Goal: Obtain resource: Obtain resource

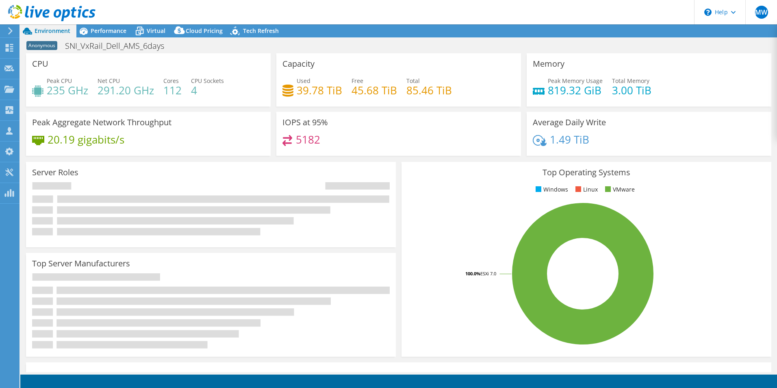
select select "USD"
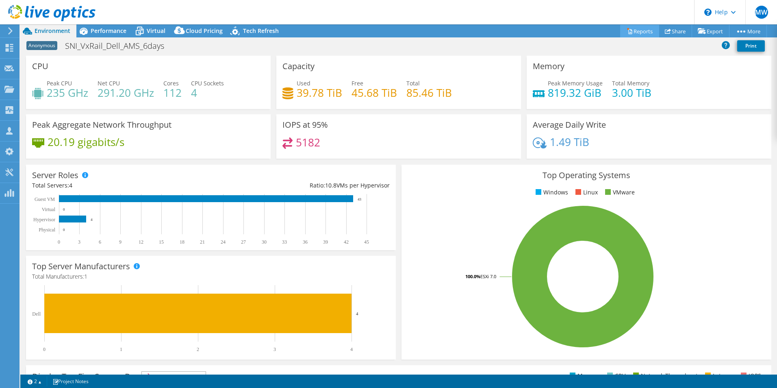
click at [637, 29] on link "Reports" at bounding box center [639, 31] width 39 height 13
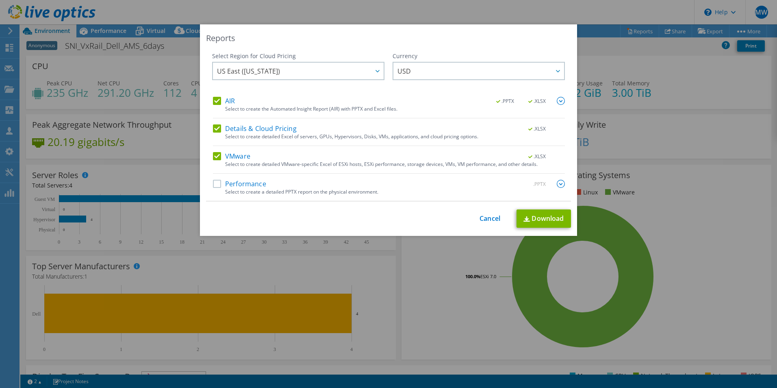
click at [216, 181] on label "Performance" at bounding box center [239, 184] width 53 height 8
click at [0, 0] on input "Performance" at bounding box center [0, 0] width 0 height 0
click at [536, 220] on link "Download" at bounding box center [544, 218] width 54 height 18
drag, startPoint x: 487, startPoint y: 219, endPoint x: 476, endPoint y: 209, distance: 14.4
click at [486, 218] on link "Cancel" at bounding box center [490, 219] width 21 height 8
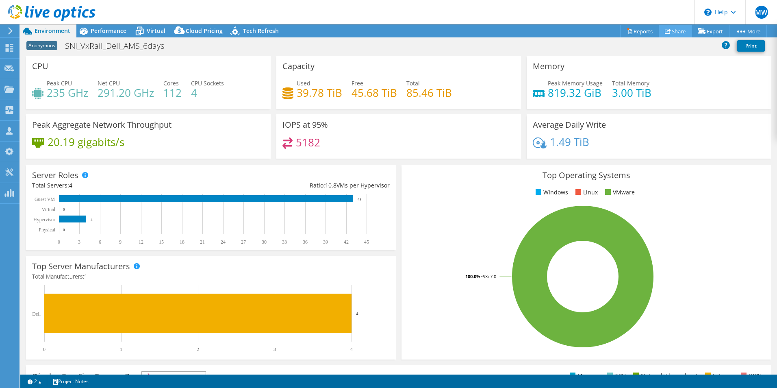
click at [678, 26] on link "Share" at bounding box center [675, 31] width 33 height 13
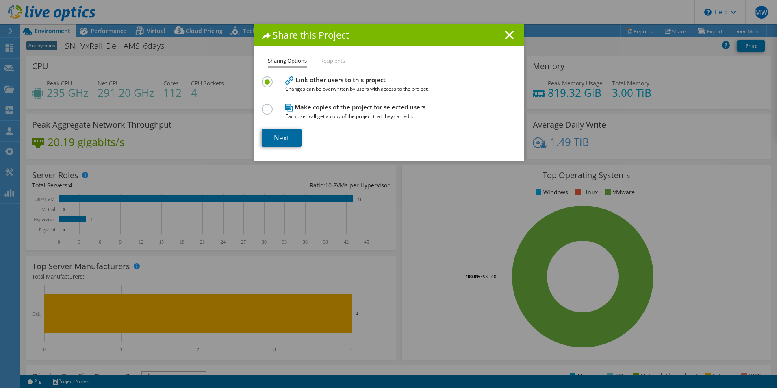
click at [272, 131] on link "Next" at bounding box center [282, 138] width 40 height 18
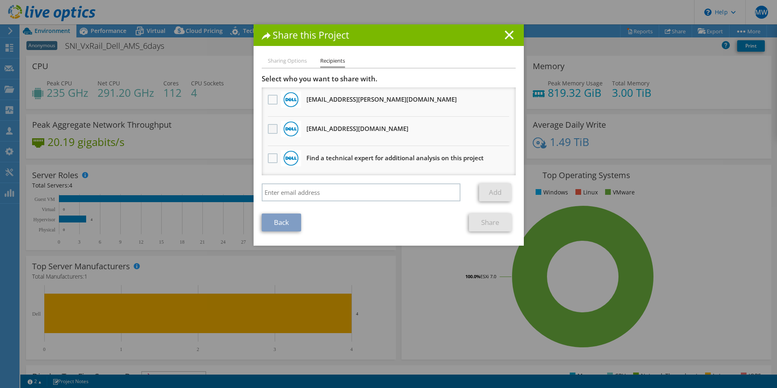
click at [270, 129] on label at bounding box center [274, 129] width 12 height 10
click at [0, 0] on input "checkbox" at bounding box center [0, 0] width 0 height 0
click at [492, 226] on link "Share" at bounding box center [490, 222] width 43 height 18
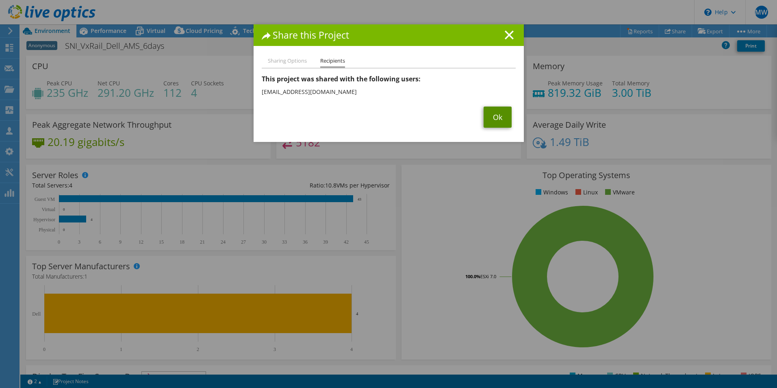
click at [497, 115] on link "Ok" at bounding box center [498, 117] width 28 height 21
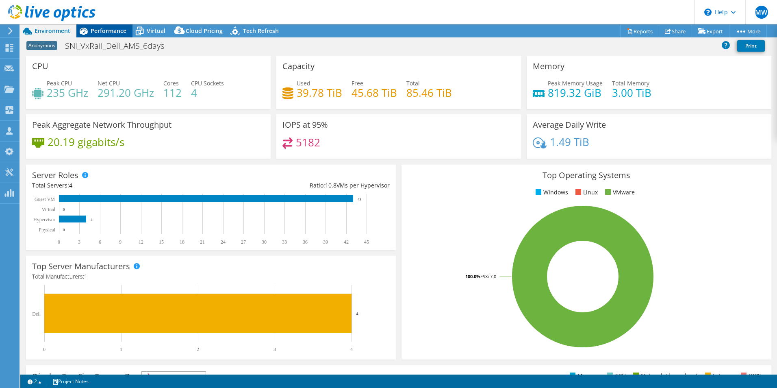
click at [107, 34] on span "Performance" at bounding box center [109, 31] width 36 height 8
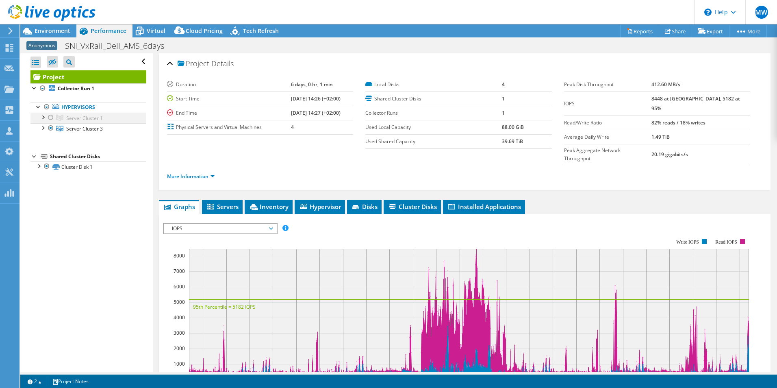
click at [41, 115] on div at bounding box center [43, 117] width 8 height 8
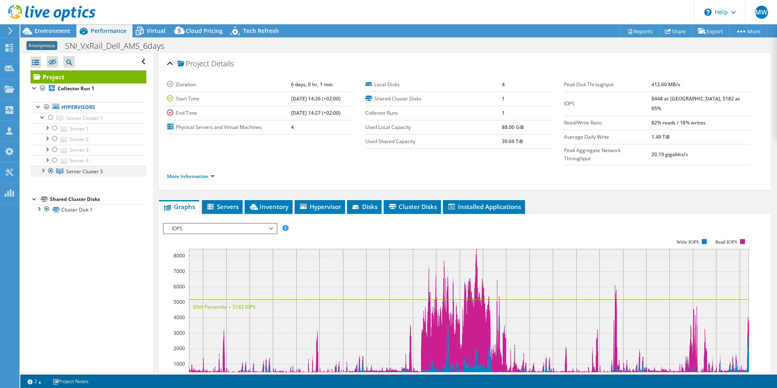
click at [44, 172] on div at bounding box center [43, 170] width 8 height 8
click at [84, 118] on span "Server Cluster 1" at bounding box center [84, 118] width 37 height 7
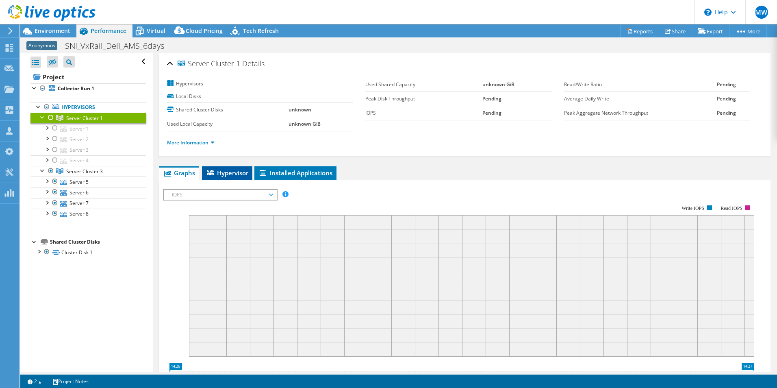
click at [231, 174] on span "Hypervisor" at bounding box center [227, 173] width 42 height 8
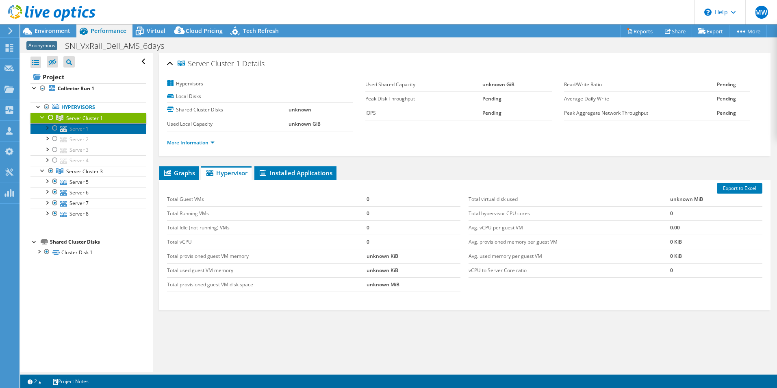
click at [72, 128] on link "Server 1" at bounding box center [88, 128] width 116 height 11
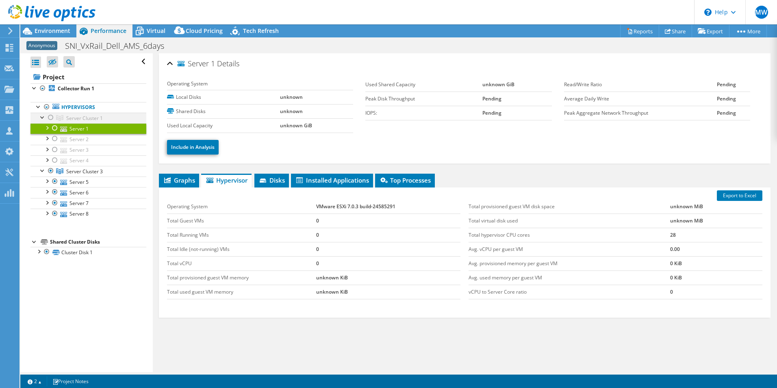
click at [40, 115] on div at bounding box center [43, 117] width 8 height 8
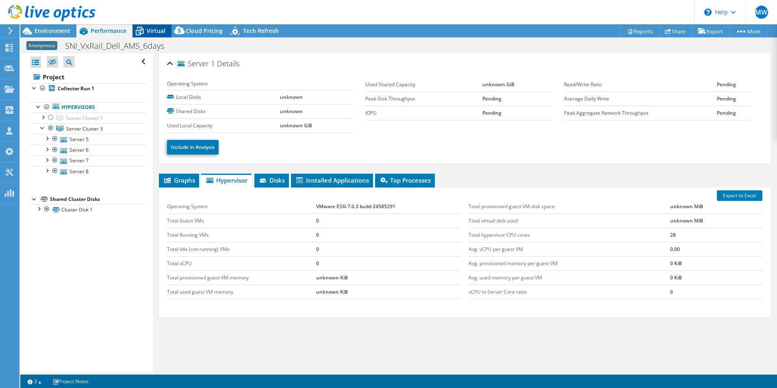
click at [155, 29] on span "Virtual" at bounding box center [156, 31] width 19 height 8
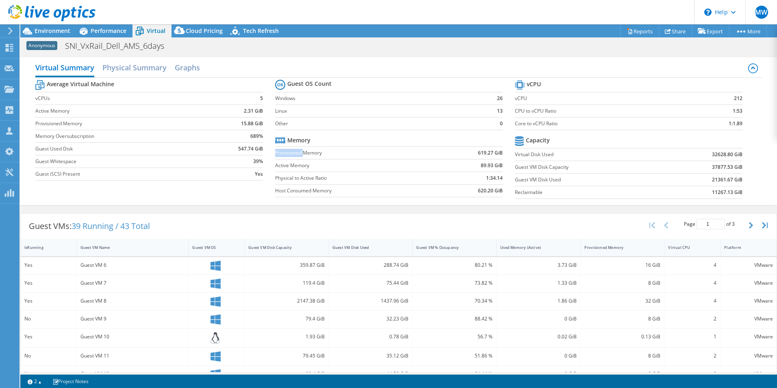
drag, startPoint x: 301, startPoint y: 153, endPoint x: 273, endPoint y: 154, distance: 27.7
click at [275, 154] on label "Provisioned Memory" at bounding box center [355, 153] width 161 height 8
copy label "Provisioned"
click at [54, 30] on span "Environment" at bounding box center [53, 31] width 36 height 8
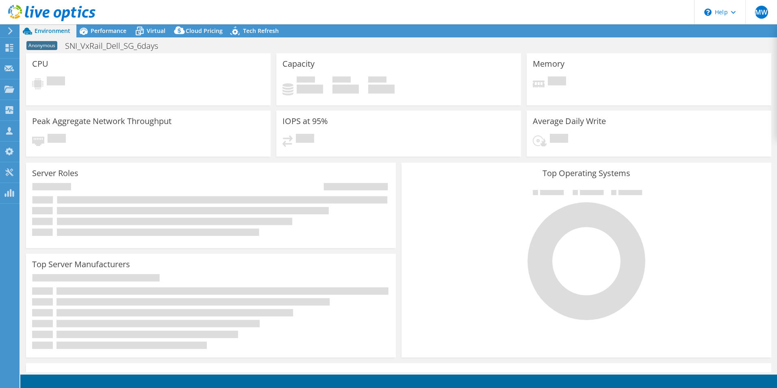
select select "USD"
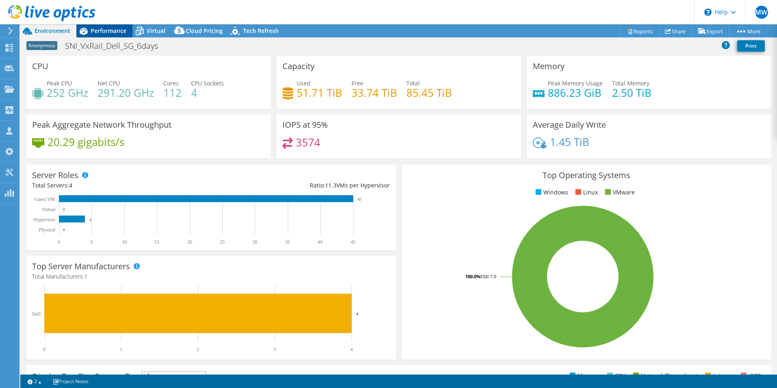
click at [113, 29] on span "Performance" at bounding box center [109, 31] width 36 height 8
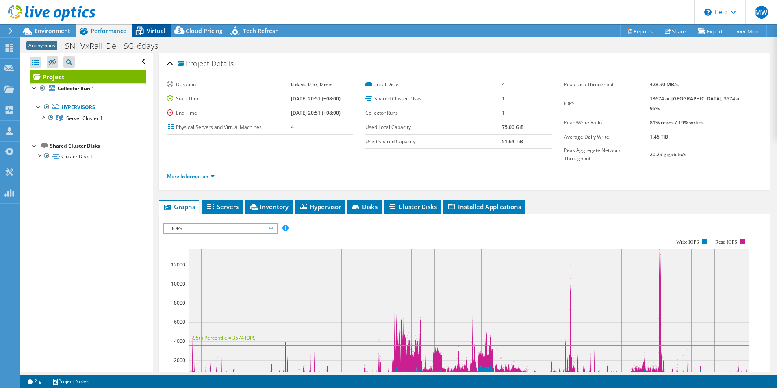
click at [144, 29] on icon at bounding box center [140, 31] width 14 height 14
